Goal: Find specific page/section: Find specific page/section

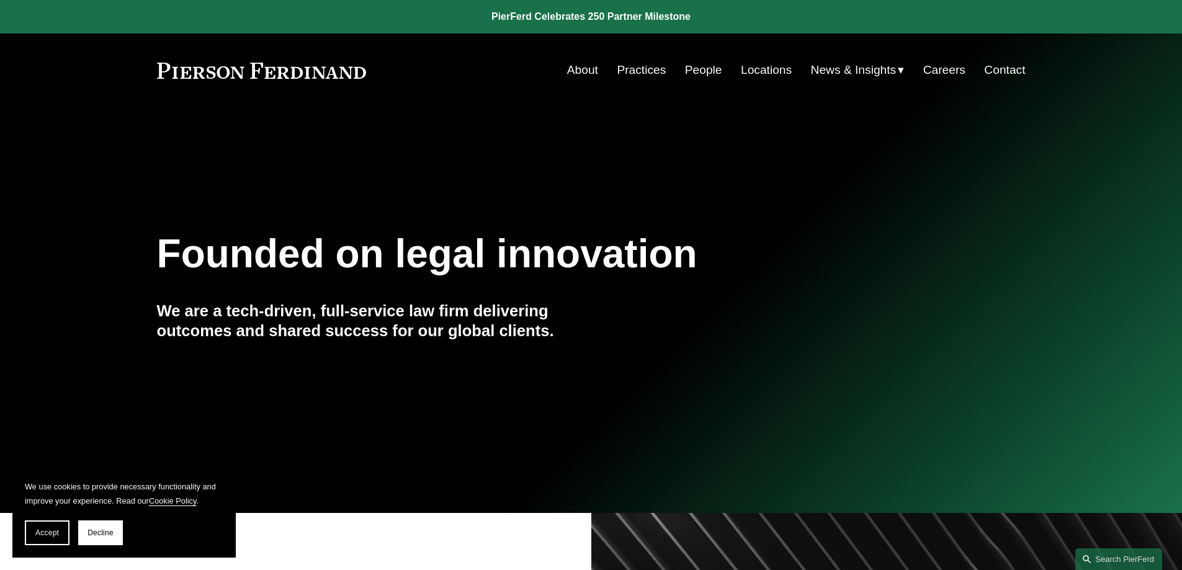
click at [702, 72] on link "People" at bounding box center [703, 70] width 37 height 24
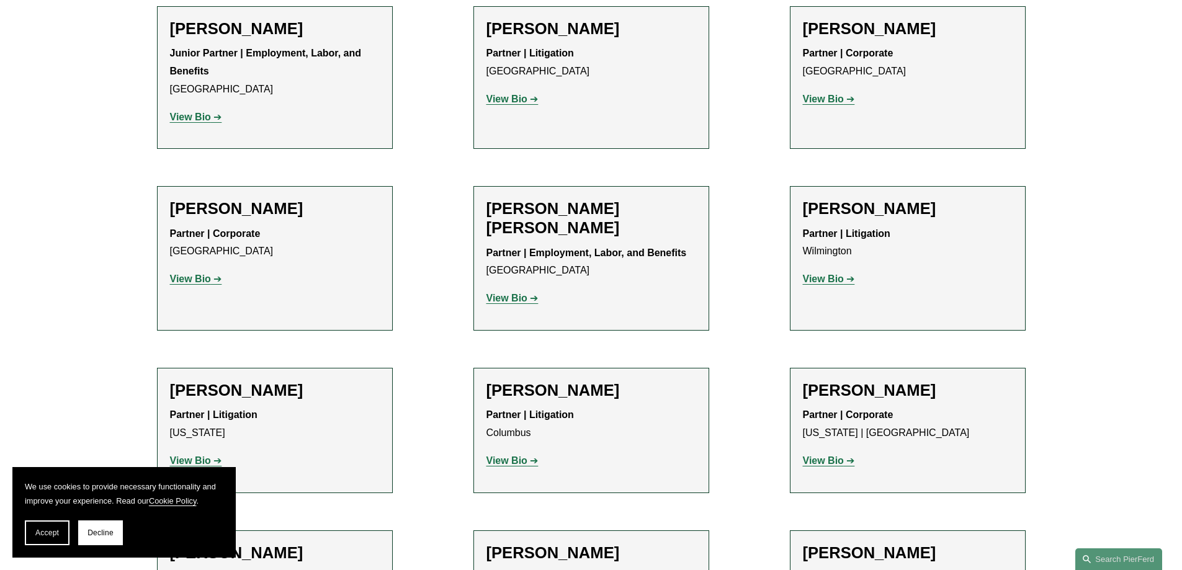
scroll to position [2853, 0]
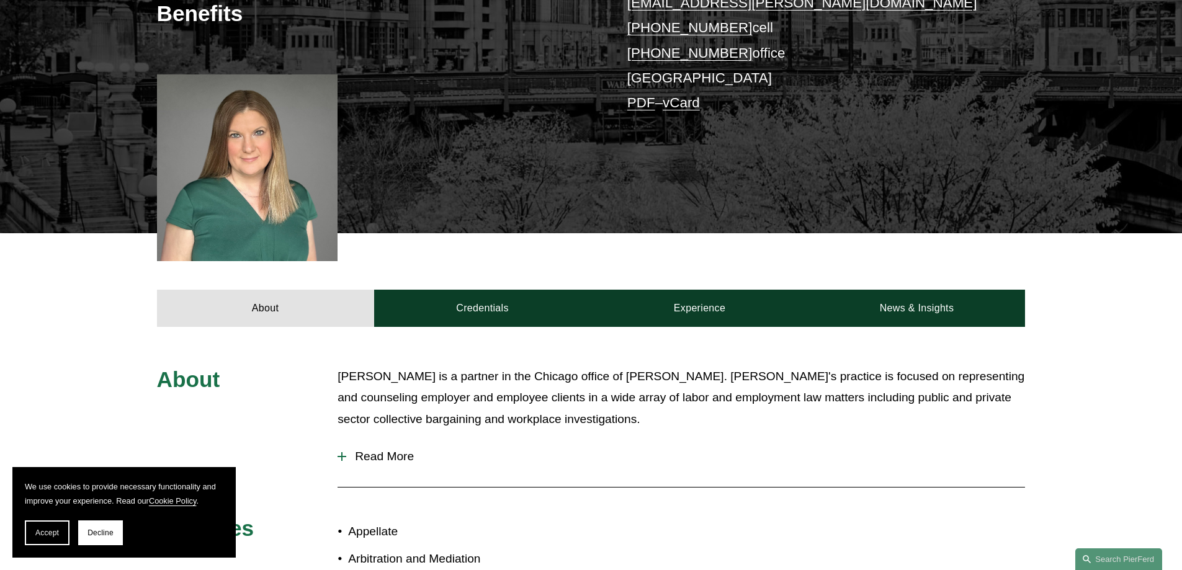
scroll to position [434, 0]
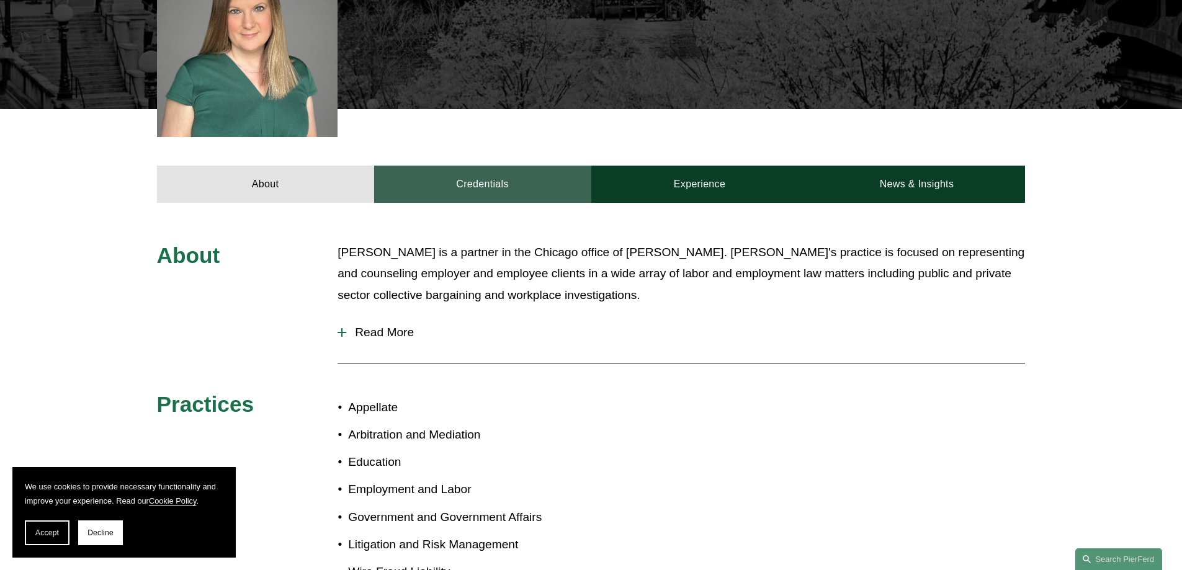
click at [495, 166] on link "Credentials" at bounding box center [482, 184] width 217 height 37
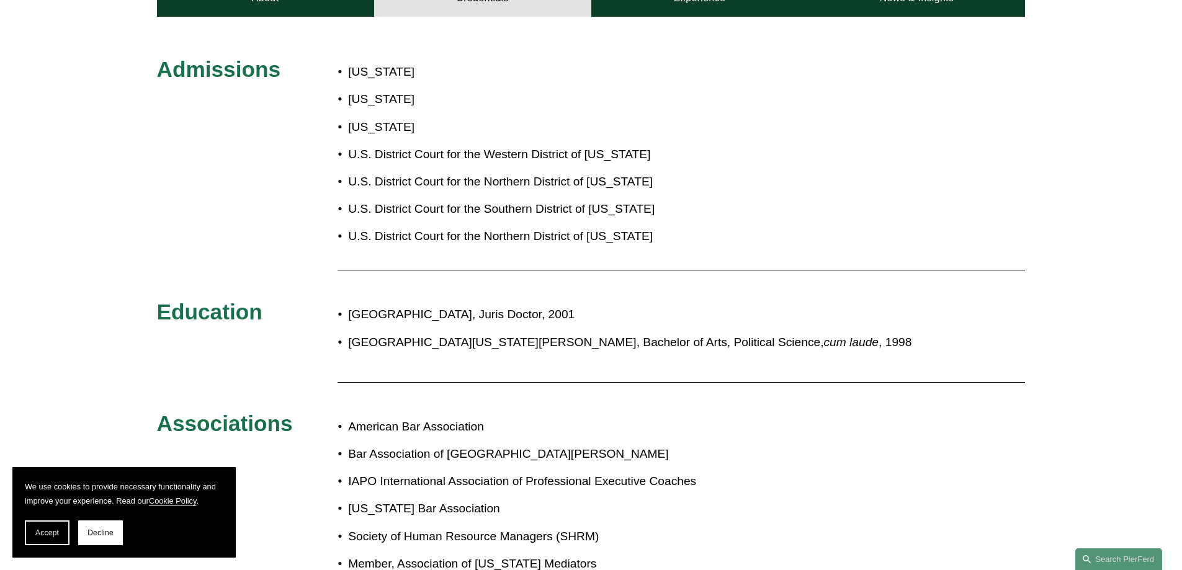
scroll to position [682, 0]
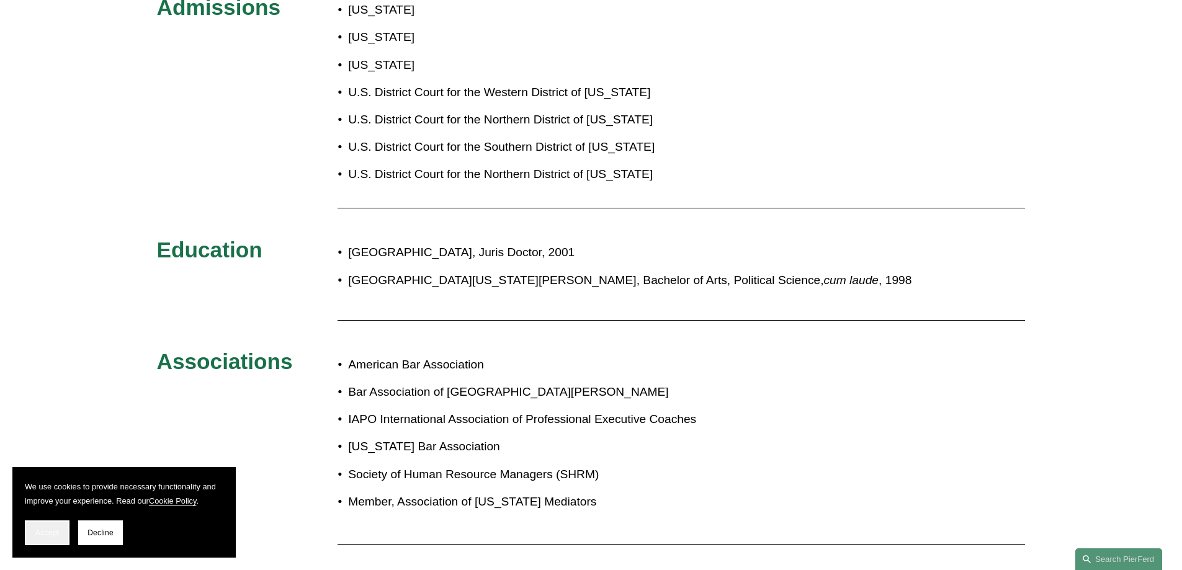
click at [50, 528] on span "Accept" at bounding box center [47, 532] width 24 height 9
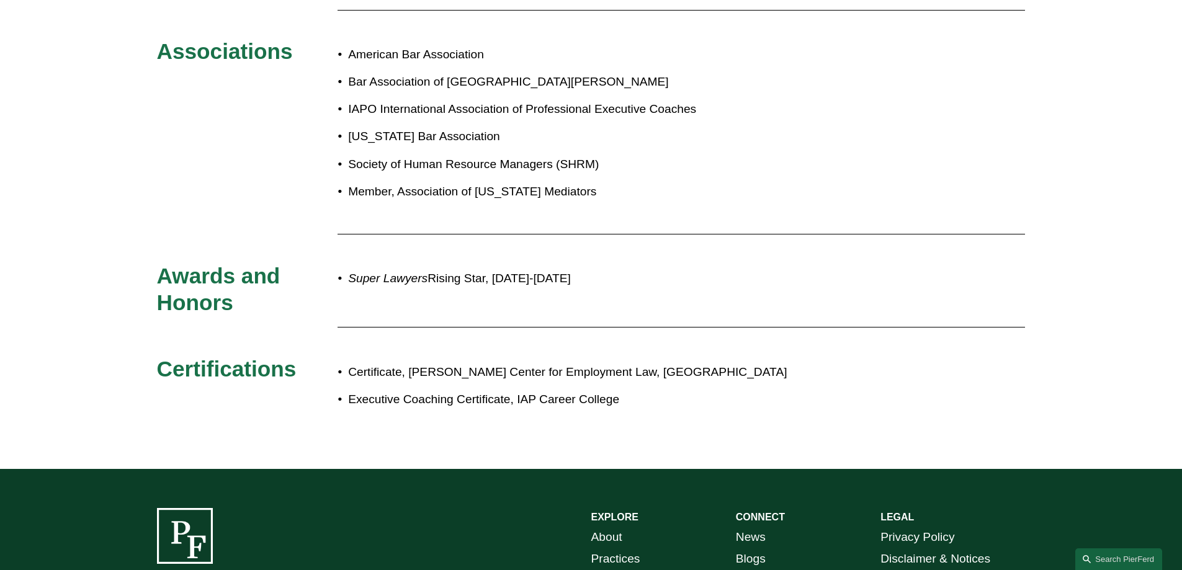
scroll to position [1054, 0]
